Goal: Check status

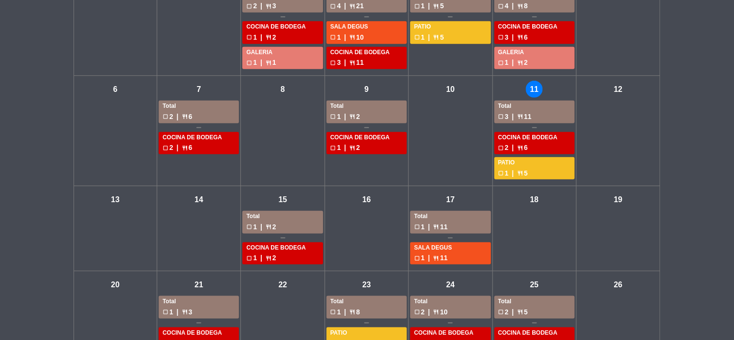
scroll to position [54, 0]
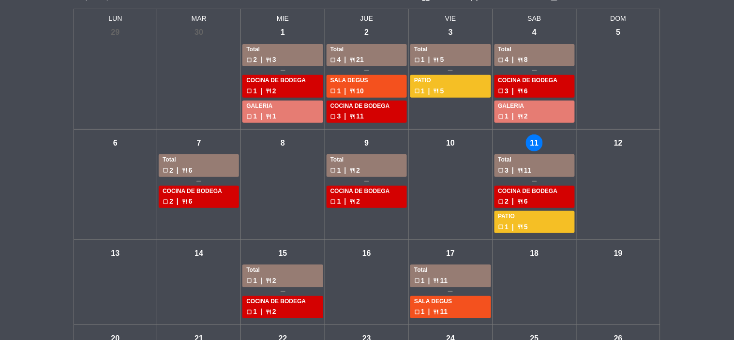
click at [297, 263] on div "mié - 15 Total check_box_outline_blank 1 | restaurant 2 COCINA DE BODEGA check_…" at bounding box center [283, 282] width 84 height 85
click at [291, 275] on div "check_box_outline_blank 1 | restaurant 2" at bounding box center [282, 280] width 73 height 11
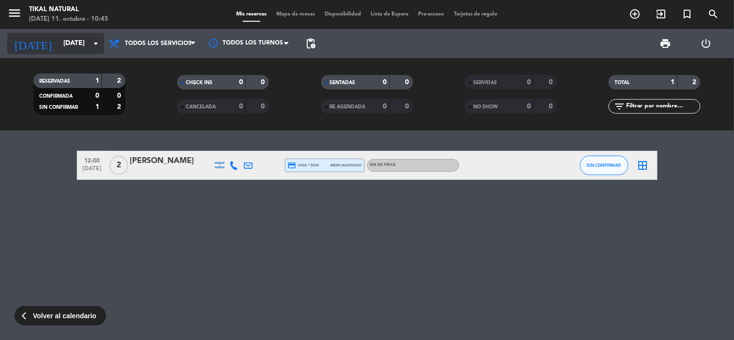
click at [59, 44] on input "[DATE]" at bounding box center [105, 43] width 92 height 17
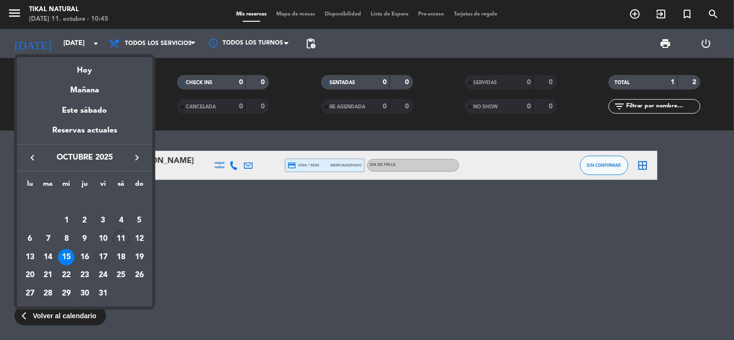
click at [106, 256] on div "17" at bounding box center [103, 257] width 16 height 16
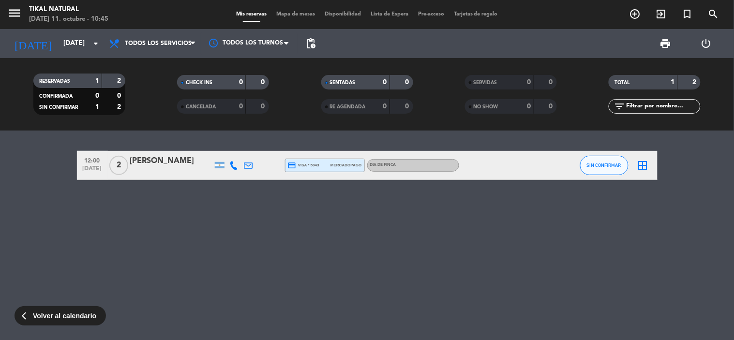
type input "[DATE]"
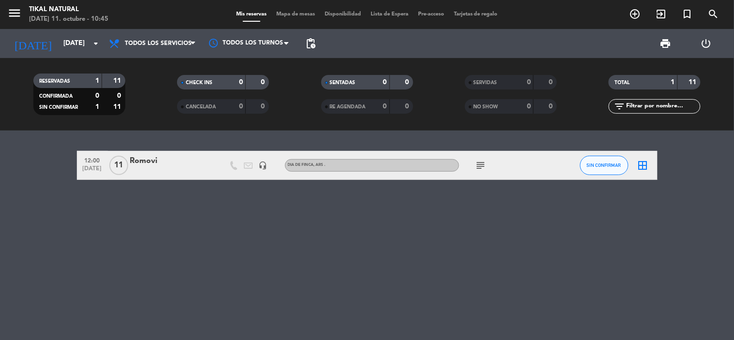
click at [481, 163] on icon "subject" at bounding box center [481, 166] width 12 height 12
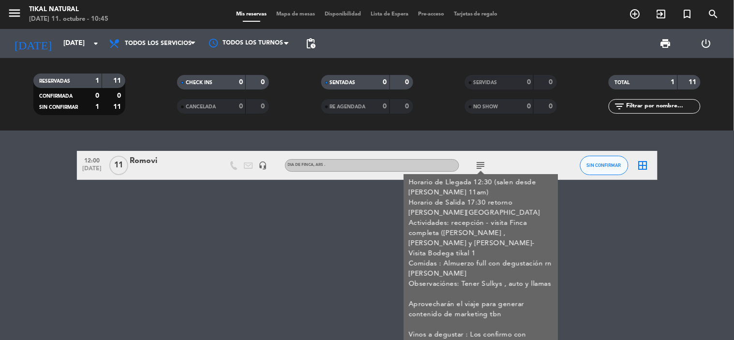
scroll to position [13, 0]
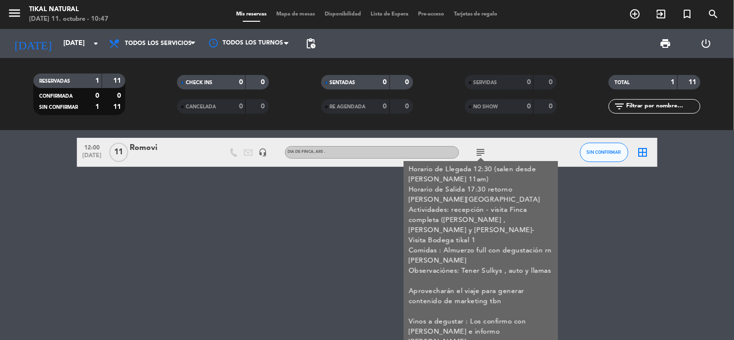
click at [219, 220] on div "12:00 [DATE] Romovi headset_mic DIA DE FINCA , ARS . subject Horario de Llegada…" at bounding box center [367, 236] width 734 height 210
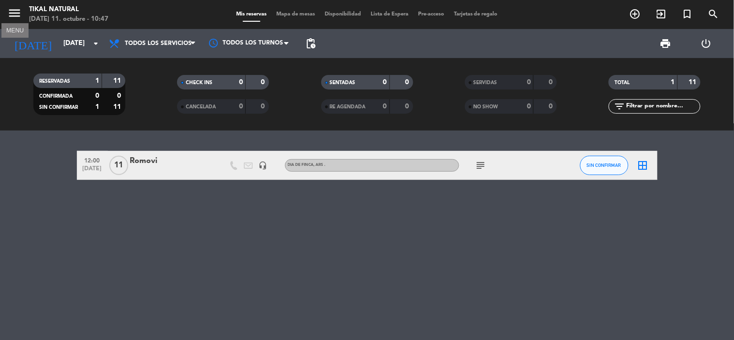
click at [8, 17] on icon "menu" at bounding box center [14, 13] width 15 height 15
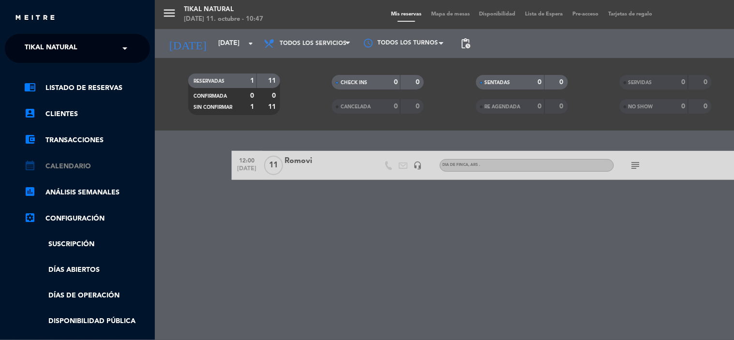
click at [63, 171] on link "calendar_month Calendario" at bounding box center [87, 167] width 126 height 12
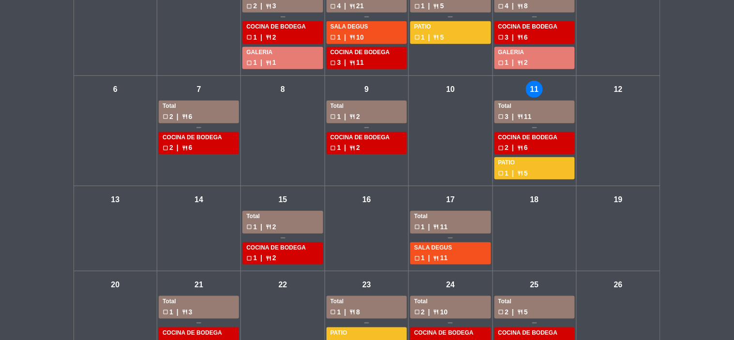
scroll to position [161, 0]
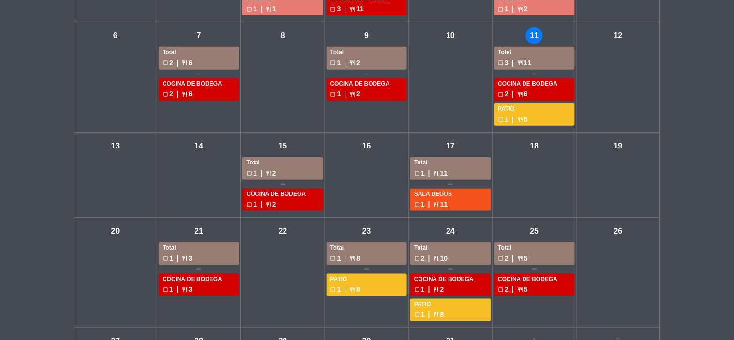
click at [548, 61] on div "check_box_outline_blank 3 | restaurant 11" at bounding box center [535, 63] width 73 height 11
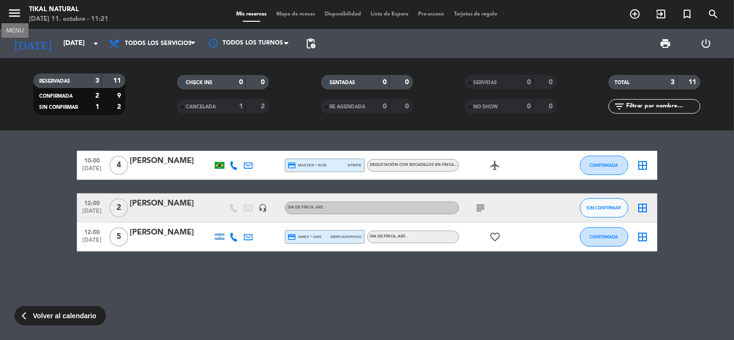
click at [12, 10] on icon "menu" at bounding box center [14, 13] width 15 height 15
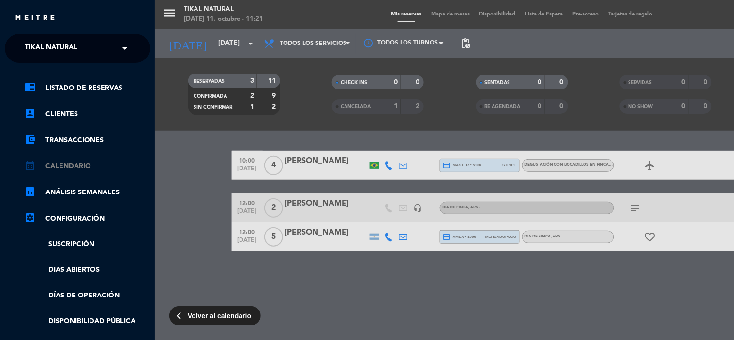
click at [73, 161] on link "calendar_month Calendario" at bounding box center [87, 167] width 126 height 12
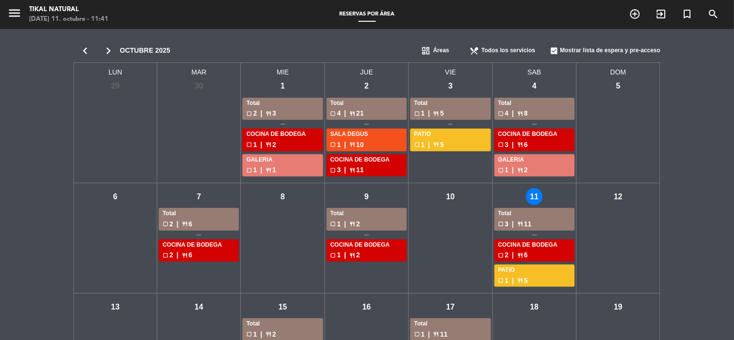
scroll to position [161, 0]
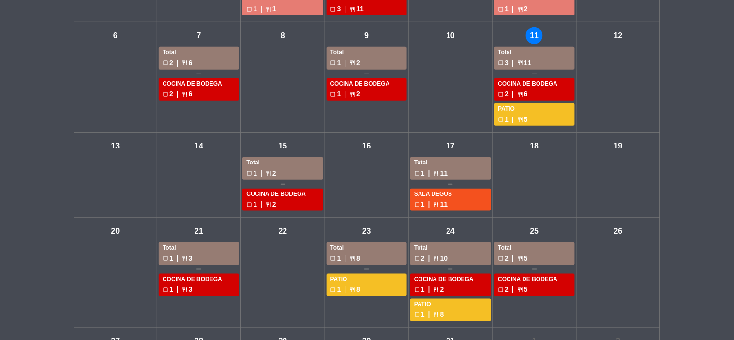
click at [276, 152] on div "mié - 15 Total check_box_outline_blank 1 | restaurant 2 COCINA DE BODEGA check_…" at bounding box center [283, 175] width 84 height 85
click at [274, 176] on div "check_box_outline_blank 1 | restaurant 2" at bounding box center [282, 173] width 73 height 11
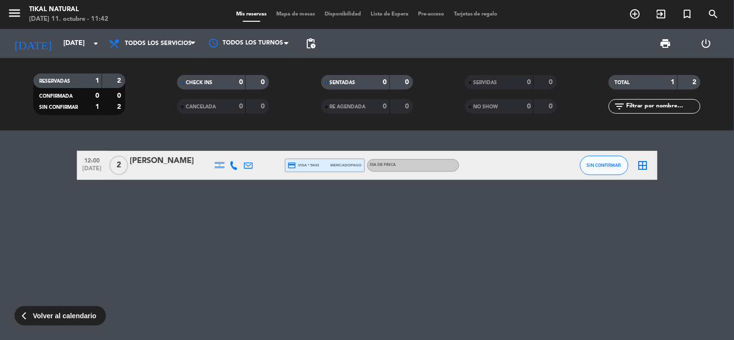
click at [231, 163] on icon at bounding box center [234, 165] width 9 height 9
click at [233, 144] on button "Copiar content_paste" at bounding box center [232, 149] width 30 height 10
click at [236, 252] on div "12:00 [DATE] 2 [PERSON_NAME] [PHONE_NUMBER] Copiar content_paste | credit_card …" at bounding box center [367, 236] width 734 height 210
click at [234, 232] on div "12:00 [DATE] 2 [PERSON_NAME] credit_card visa * 5043 mercadopago DIA DE FINCA S…" at bounding box center [367, 236] width 734 height 210
